Goal: Task Accomplishment & Management: Use online tool/utility

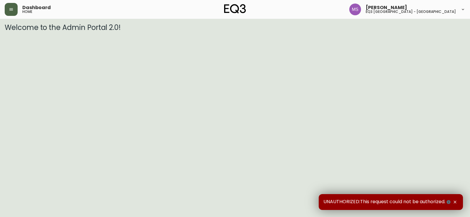
click at [9, 7] on icon "button" at bounding box center [11, 9] width 5 height 5
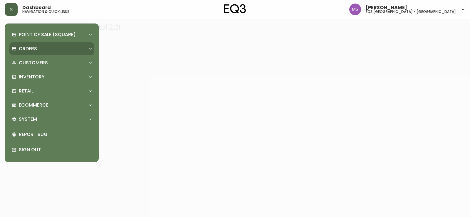
click at [29, 48] on p "Orders" at bounding box center [28, 49] width 18 height 6
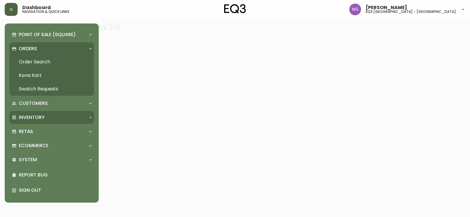
click at [35, 114] on p "Inventory" at bounding box center [32, 117] width 26 height 6
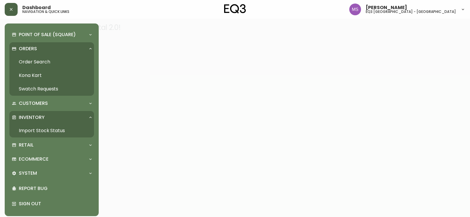
click at [36, 128] on link "Import Stock Status" at bounding box center [51, 131] width 85 height 14
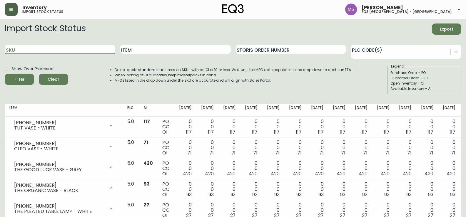
click at [41, 51] on input "SKU" at bounding box center [60, 49] width 110 height 9
paste input "560309"
type input "560309"
drag, startPoint x: 29, startPoint y: 50, endPoint x: 6, endPoint y: 54, distance: 23.9
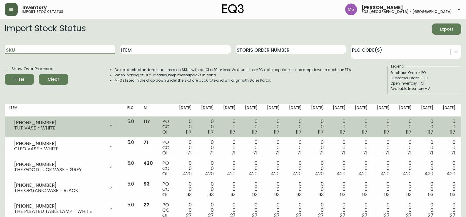
paste input "[PHONE_NUMBER]"
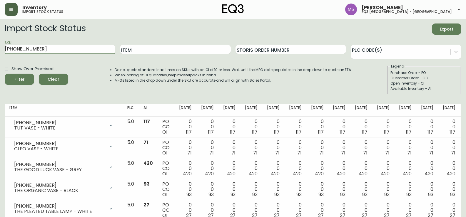
type input "[PHONE_NUMBER]"
click at [14, 79] on icon "submit" at bounding box center [17, 79] width 6 height 6
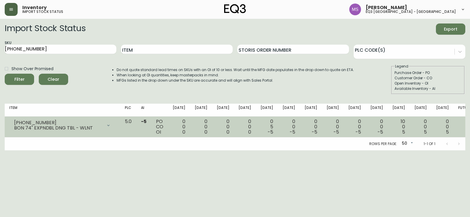
click at [111, 125] on icon at bounding box center [108, 125] width 5 height 5
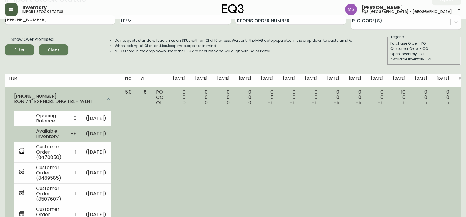
scroll to position [59, 0]
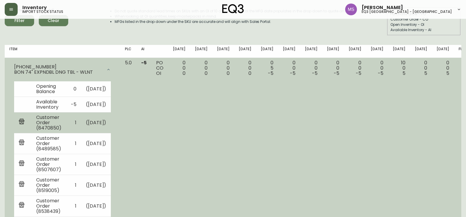
click at [66, 133] on td "Customer Order (8470850)" at bounding box center [48, 122] width 35 height 21
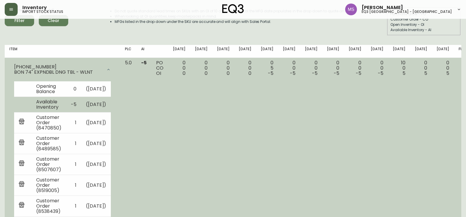
click at [66, 112] on td "Available Inventory" at bounding box center [48, 105] width 35 height 16
